Goal: Find specific page/section: Find specific page/section

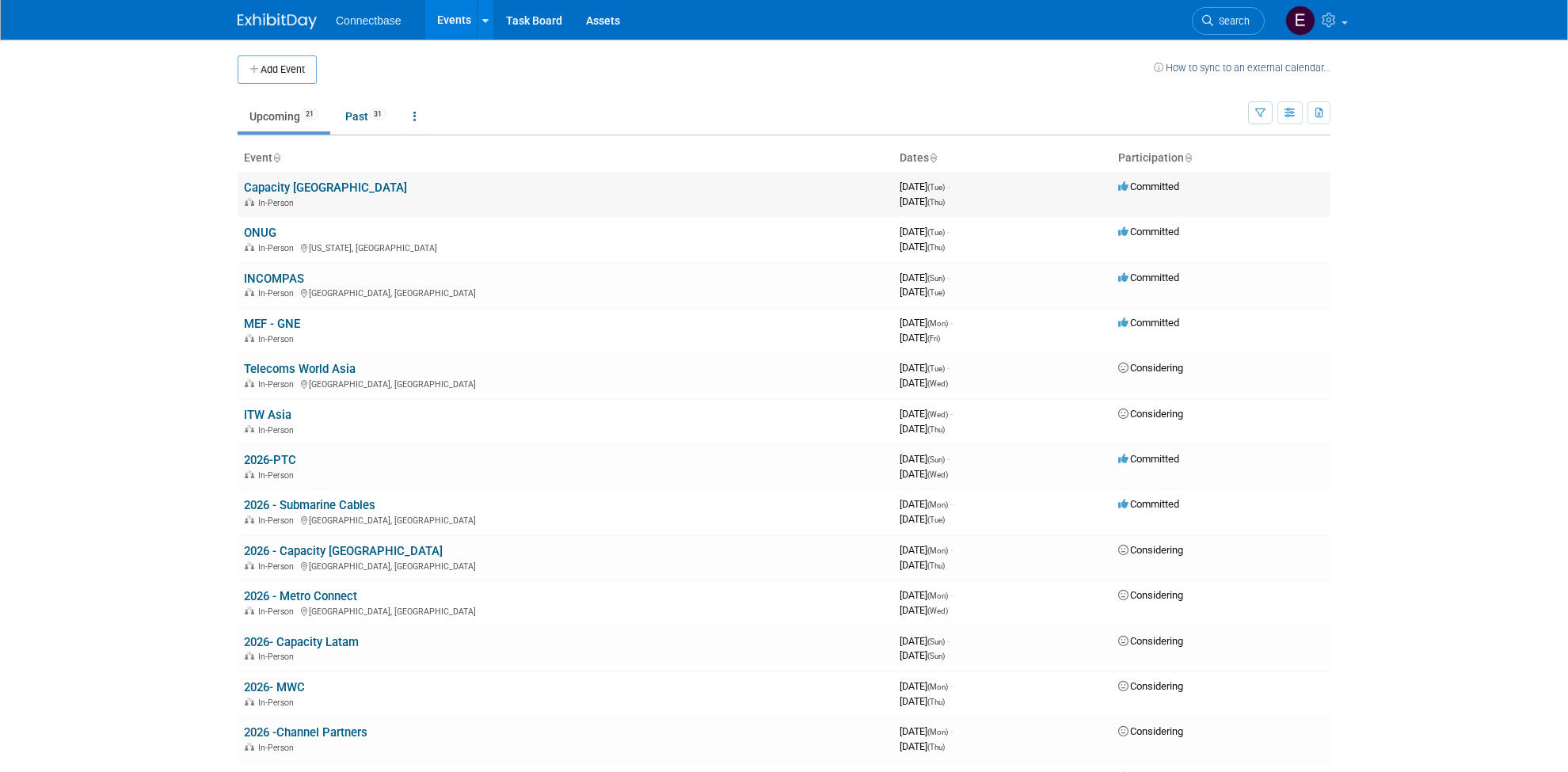
click at [256, 183] on link "Capacity [GEOGRAPHIC_DATA]" at bounding box center [326, 188] width 163 height 14
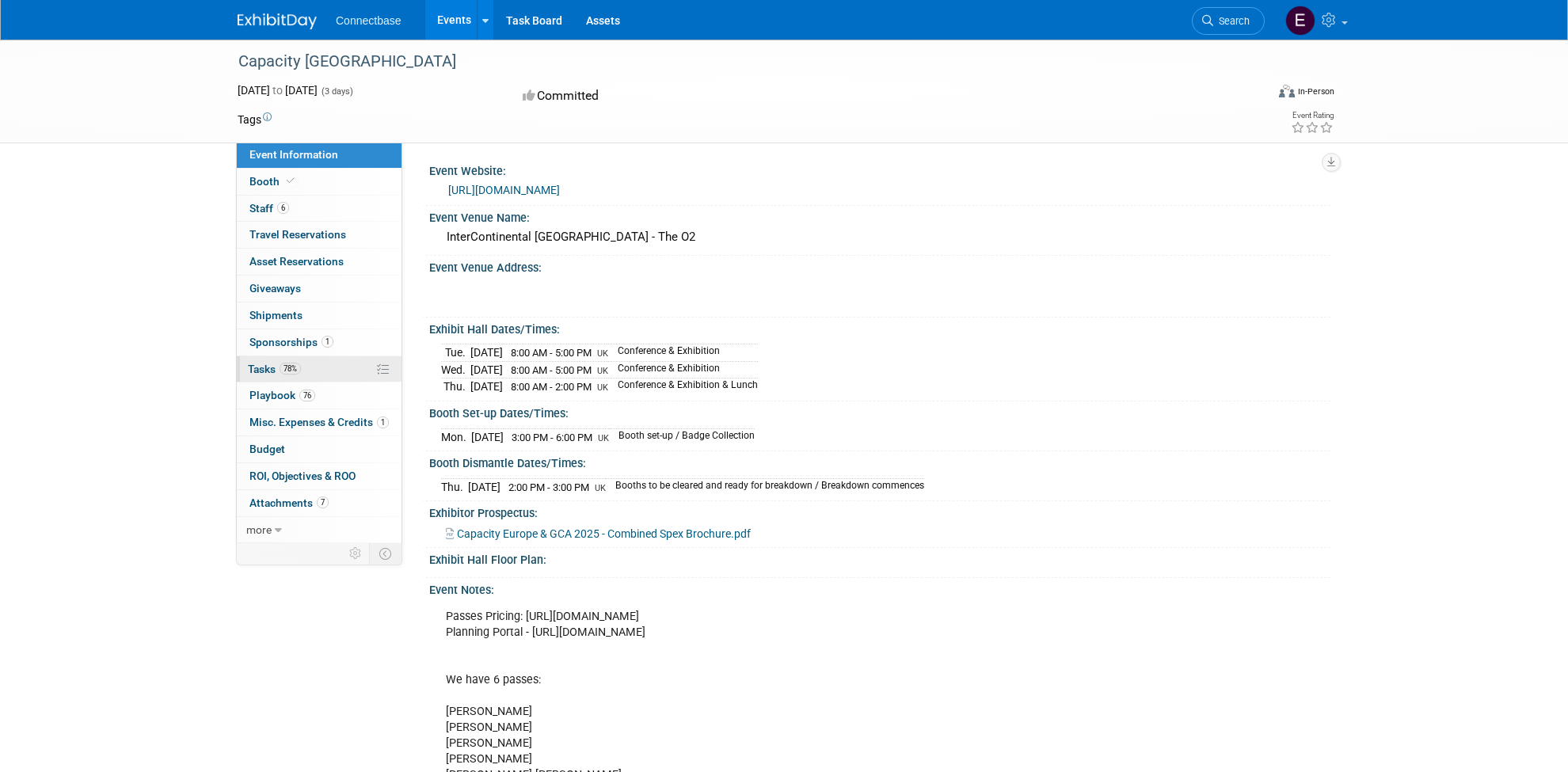
click at [260, 366] on span "Tasks 78%" at bounding box center [274, 369] width 53 height 13
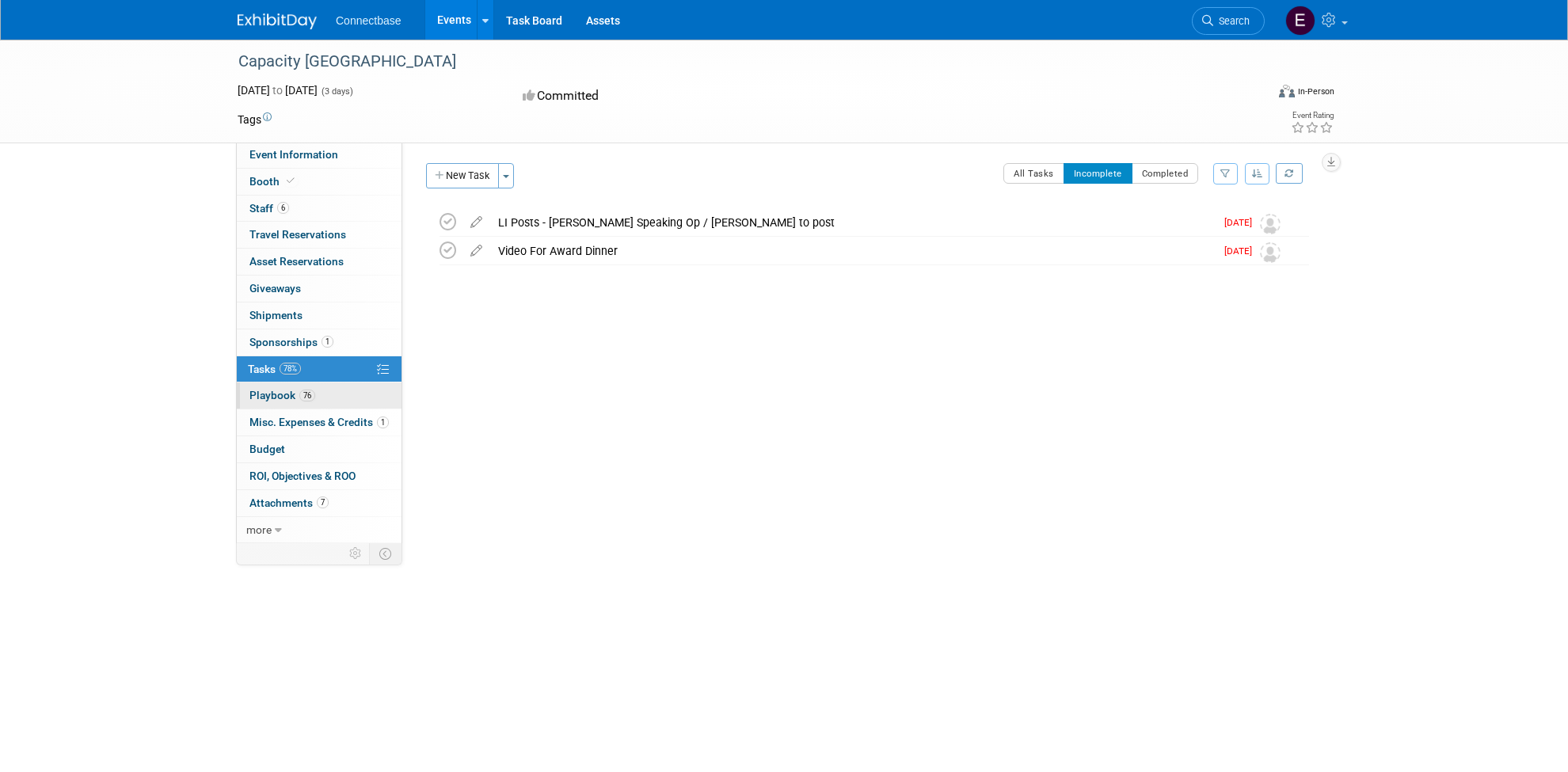
click at [266, 394] on span "Playbook 76" at bounding box center [282, 395] width 66 height 13
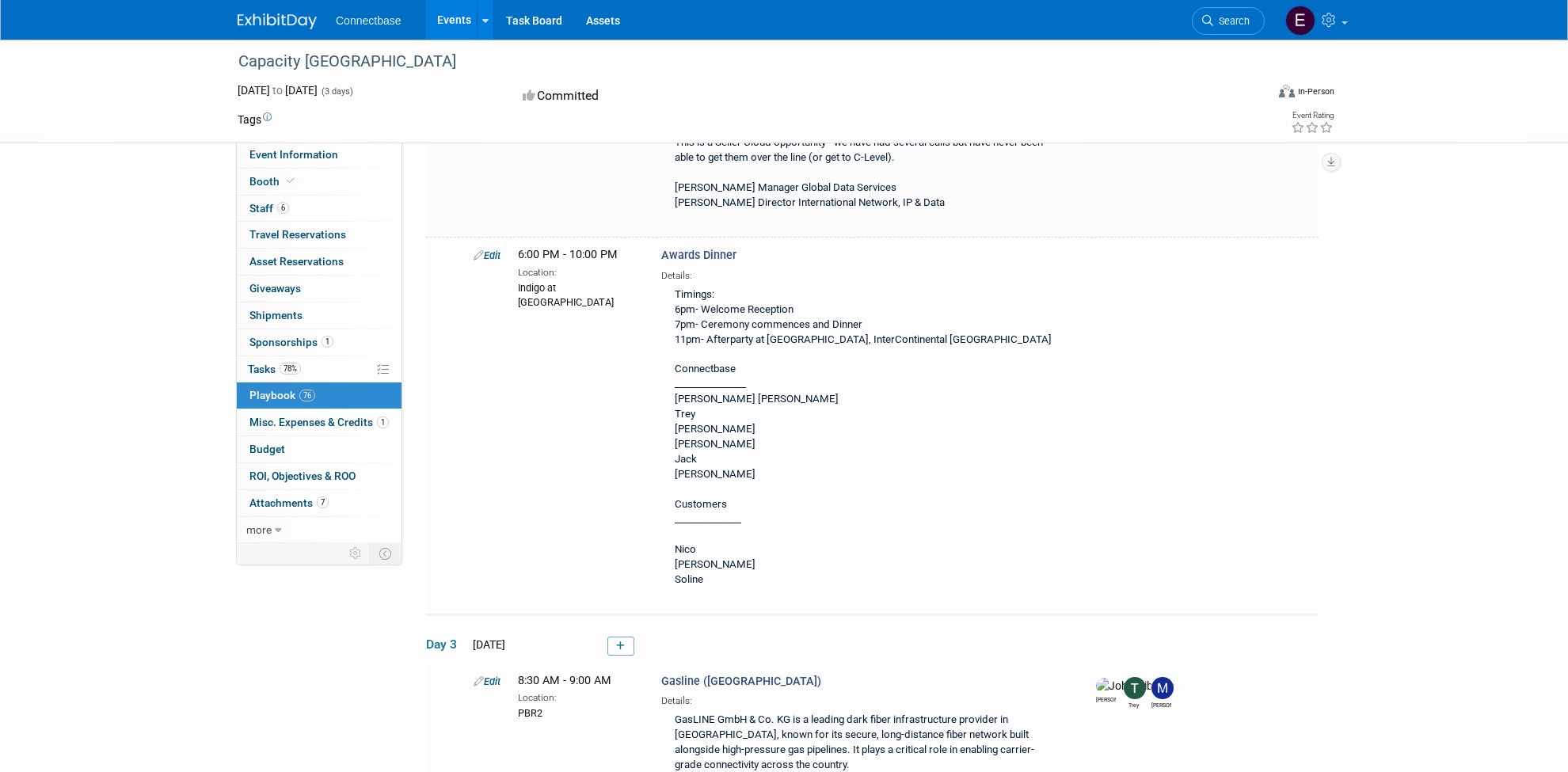
scroll to position [20818, 0]
click at [79, 100] on div "Capacity [GEOGRAPHIC_DATA] [DATE] to [DATE] (3 days) [DATE] to [DATE] Committed…" at bounding box center [784, 92] width 1568 height 104
